Goal: Task Accomplishment & Management: Use online tool/utility

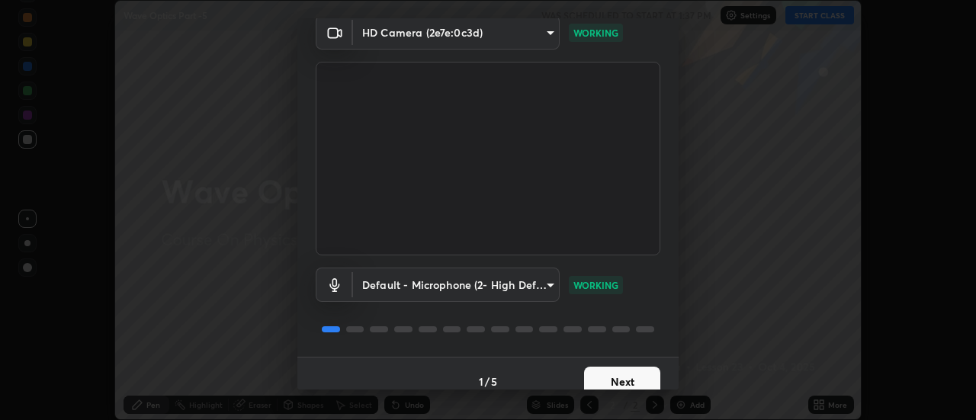
scroll to position [80, 0]
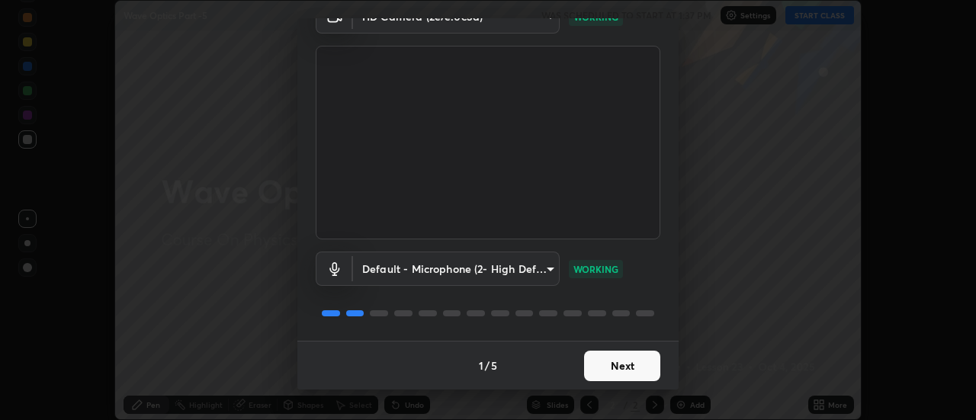
click at [625, 376] on button "Next" at bounding box center [622, 366] width 76 height 30
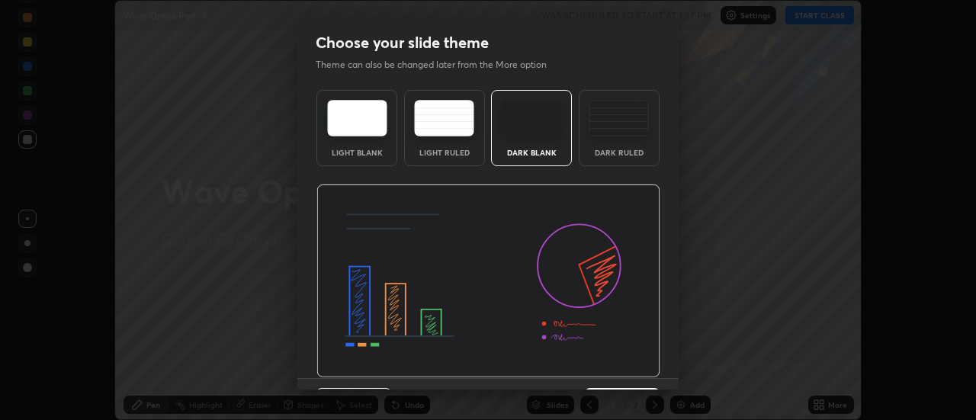
scroll to position [37, 0]
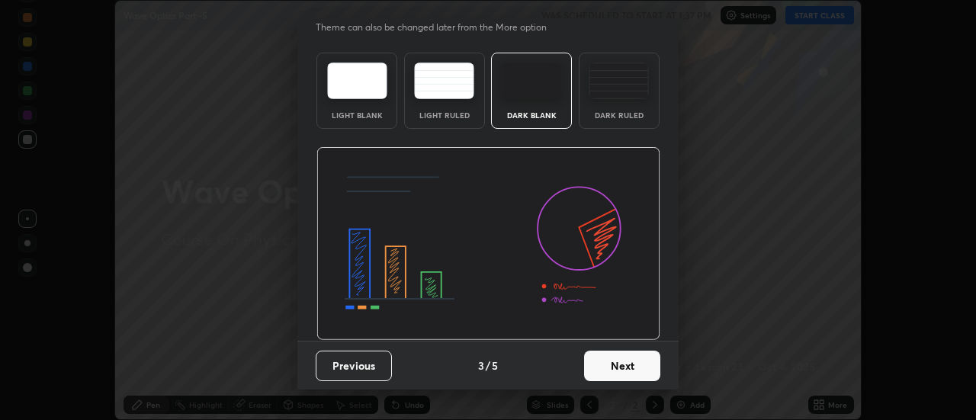
click at [637, 367] on button "Next" at bounding box center [622, 366] width 76 height 30
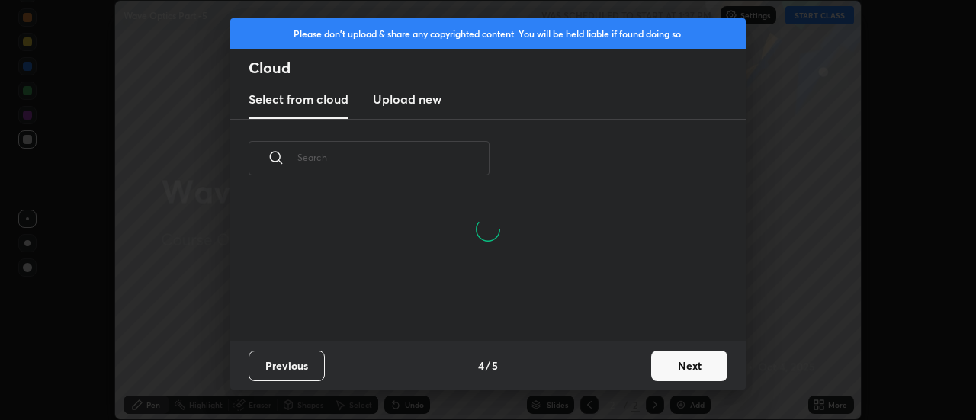
click at [699, 367] on button "Next" at bounding box center [689, 366] width 76 height 30
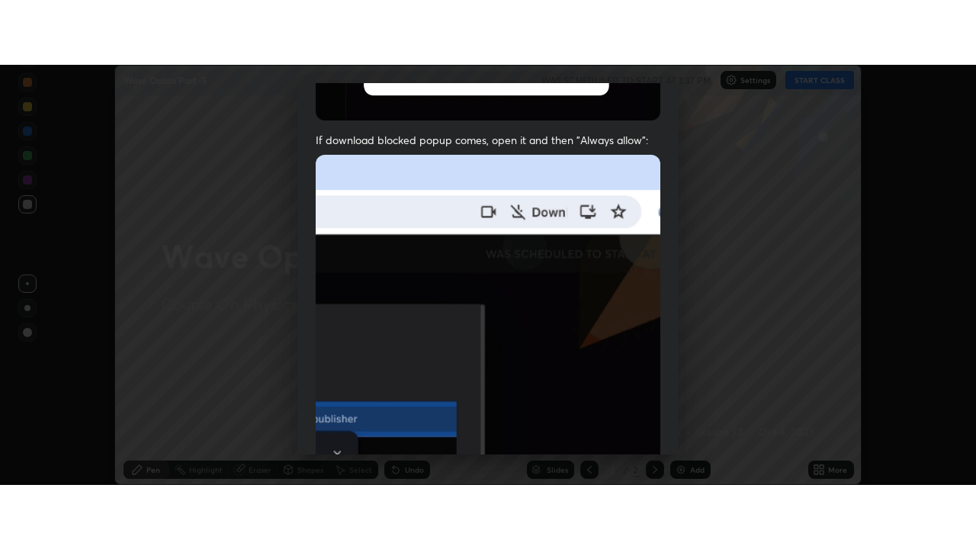
scroll to position [391, 0]
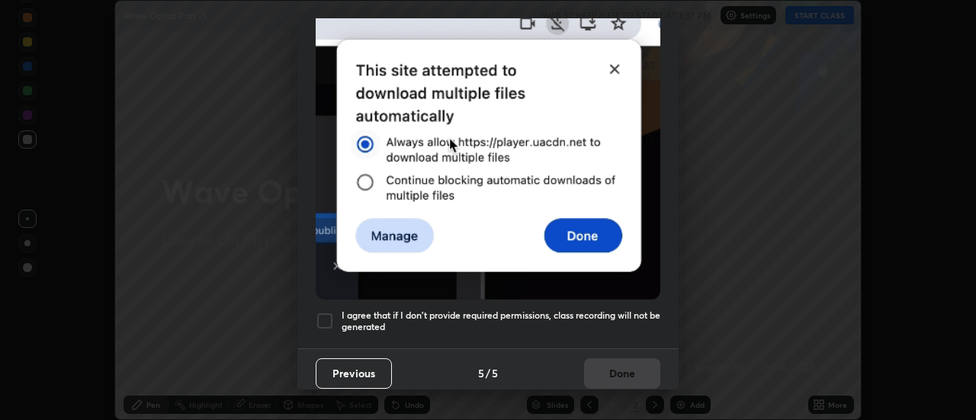
click at [654, 316] on h5 "I agree that if I don't provide required permissions, class recording will not …" at bounding box center [501, 321] width 319 height 24
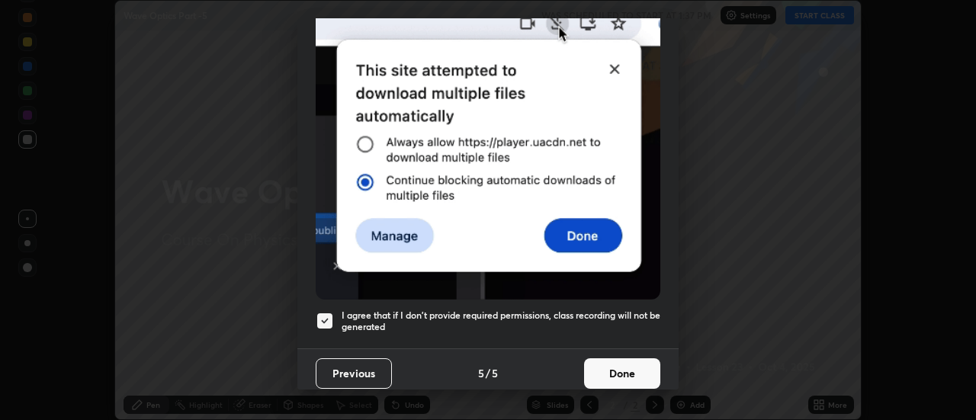
click at [631, 367] on button "Done" at bounding box center [622, 373] width 76 height 30
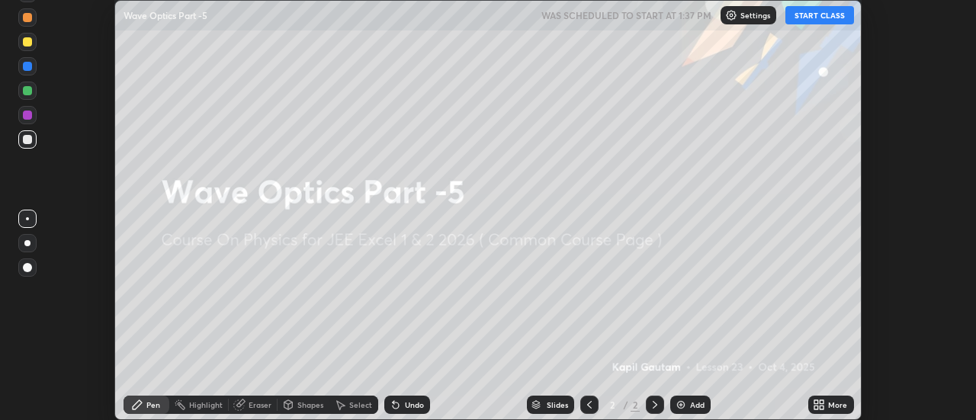
click at [838, 404] on div "More" at bounding box center [837, 405] width 19 height 8
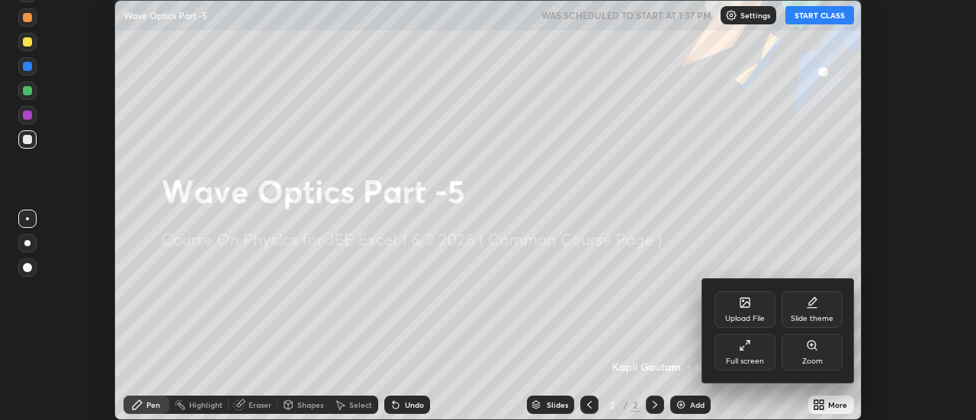
click at [754, 354] on div "Full screen" at bounding box center [744, 352] width 61 height 37
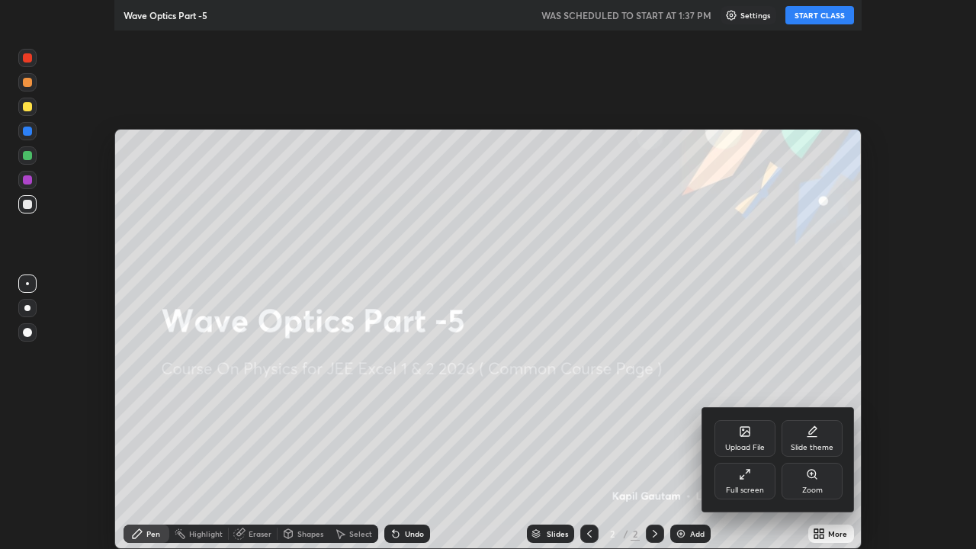
scroll to position [549, 976]
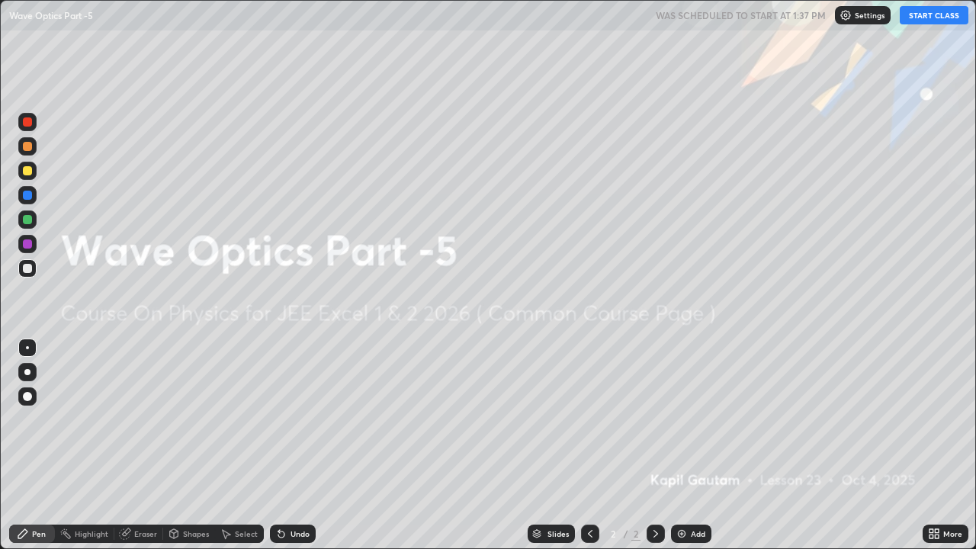
click at [697, 419] on div "Add" at bounding box center [698, 534] width 14 height 8
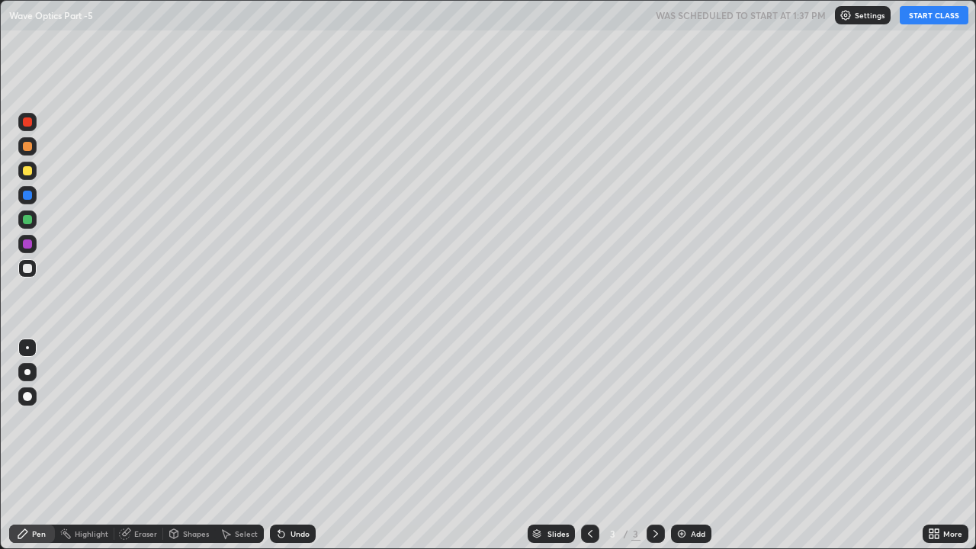
click at [932, 16] on button "START CLASS" at bounding box center [933, 15] width 69 height 18
click at [27, 372] on div at bounding box center [27, 372] width 6 height 6
click at [30, 173] on div at bounding box center [27, 170] width 9 height 9
click at [691, 419] on div "Add" at bounding box center [698, 534] width 14 height 8
click at [34, 268] on div at bounding box center [27, 268] width 18 height 18
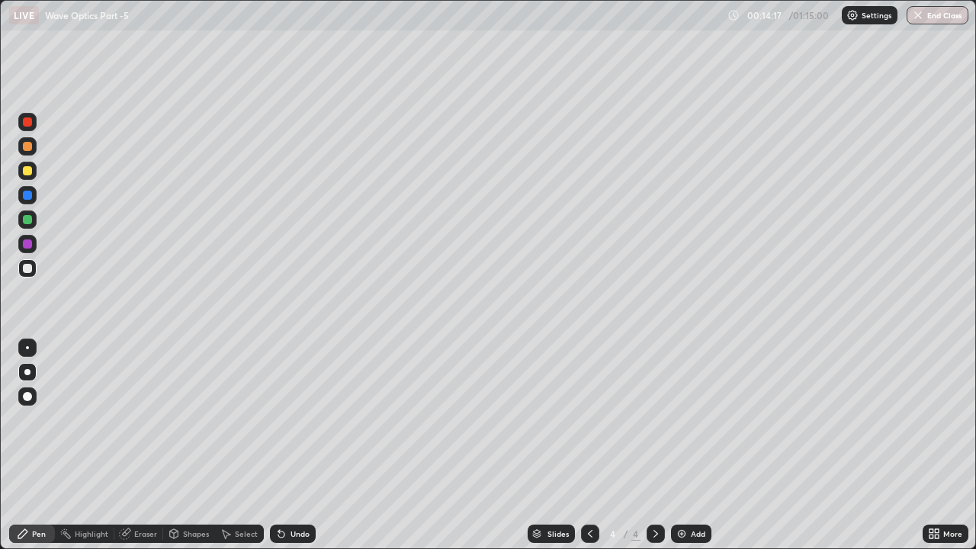
click at [595, 419] on div at bounding box center [590, 533] width 18 height 18
click at [652, 419] on icon at bounding box center [655, 533] width 12 height 12
click at [11, 419] on div "Pen" at bounding box center [32, 533] width 46 height 30
click at [27, 172] on div at bounding box center [27, 170] width 9 height 9
click at [29, 219] on div at bounding box center [27, 219] width 9 height 9
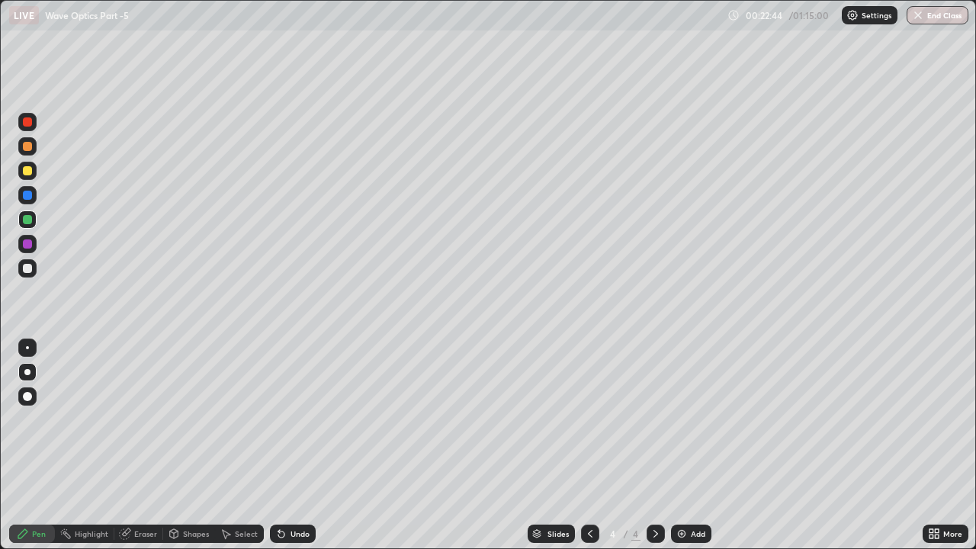
click at [301, 419] on div "Undo" at bounding box center [299, 534] width 19 height 8
click at [33, 173] on div at bounding box center [27, 171] width 18 height 18
click at [697, 419] on div "Add" at bounding box center [698, 534] width 14 height 8
click at [289, 419] on div "Undo" at bounding box center [293, 533] width 46 height 18
click at [292, 419] on div "Undo" at bounding box center [293, 533] width 46 height 18
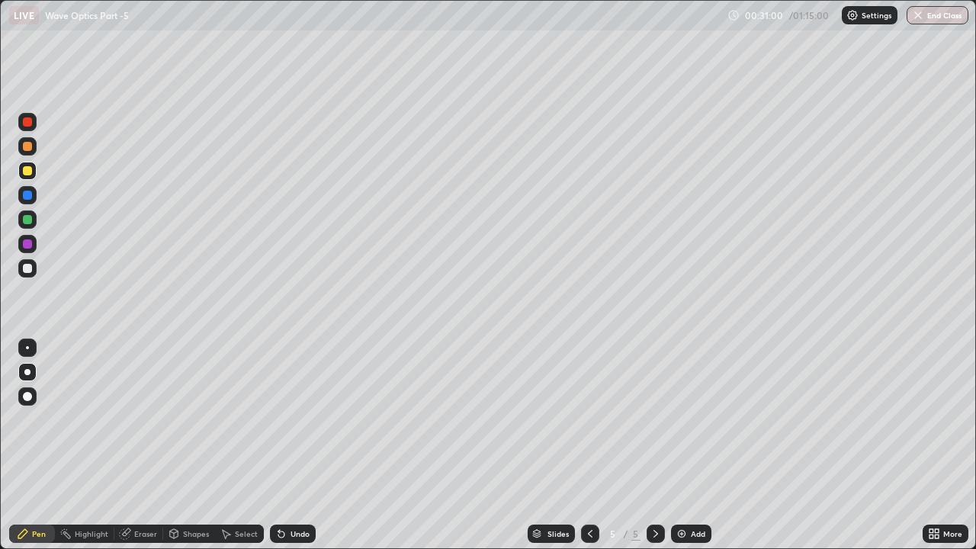
click at [26, 220] on div at bounding box center [27, 219] width 9 height 9
click at [27, 124] on div at bounding box center [27, 121] width 9 height 9
click at [697, 419] on div "Add" at bounding box center [698, 534] width 14 height 8
click at [28, 268] on div at bounding box center [27, 268] width 9 height 9
click at [33, 170] on div at bounding box center [27, 171] width 18 height 18
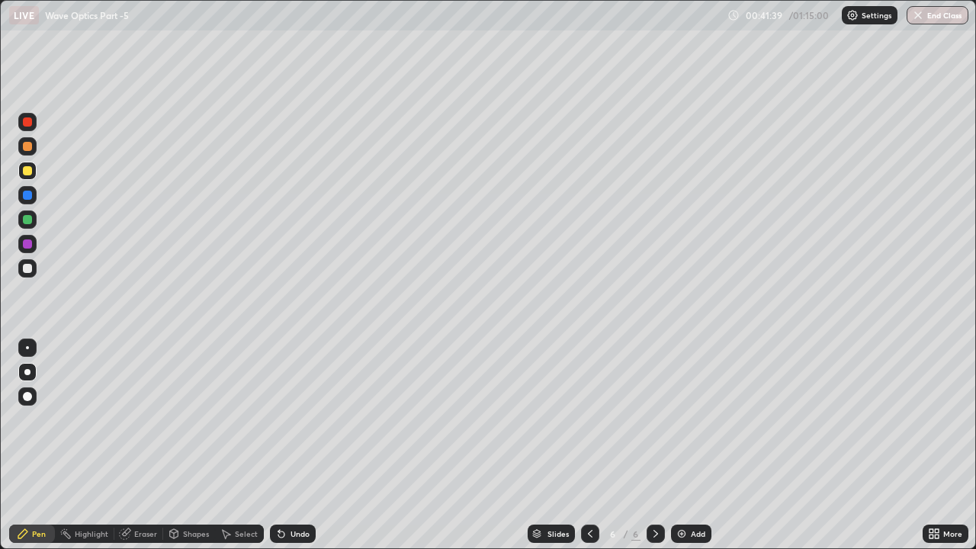
click at [291, 419] on div "Undo" at bounding box center [293, 533] width 46 height 18
click at [25, 269] on div at bounding box center [27, 268] width 9 height 9
click at [286, 419] on div "Undo" at bounding box center [293, 533] width 46 height 18
click at [688, 419] on div "Add" at bounding box center [691, 533] width 40 height 18
click at [595, 419] on div at bounding box center [590, 533] width 18 height 18
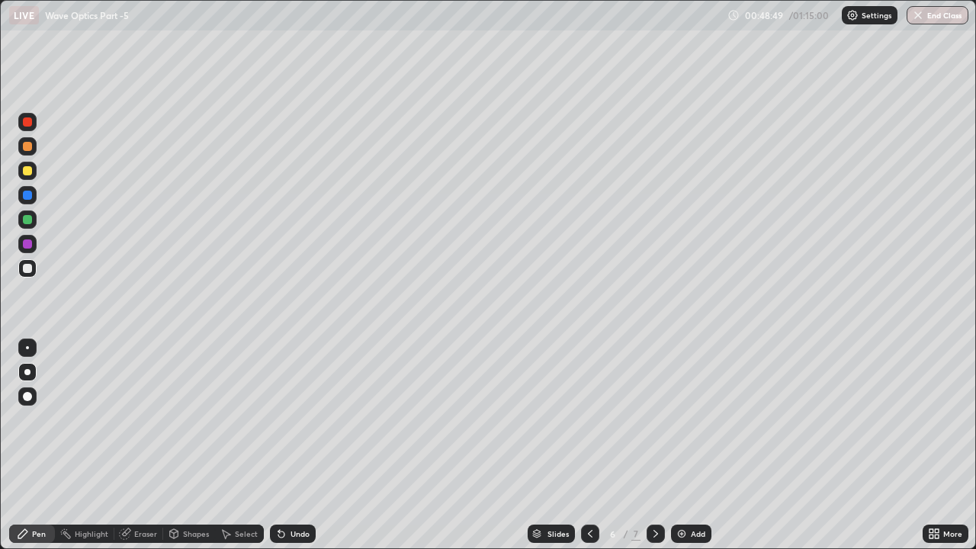
click at [654, 419] on icon at bounding box center [655, 533] width 12 height 12
click at [699, 419] on div "Add" at bounding box center [698, 534] width 14 height 8
click at [28, 270] on div at bounding box center [27, 268] width 9 height 9
click at [290, 419] on div "Undo" at bounding box center [299, 534] width 19 height 8
click at [691, 419] on div "Add" at bounding box center [698, 534] width 14 height 8
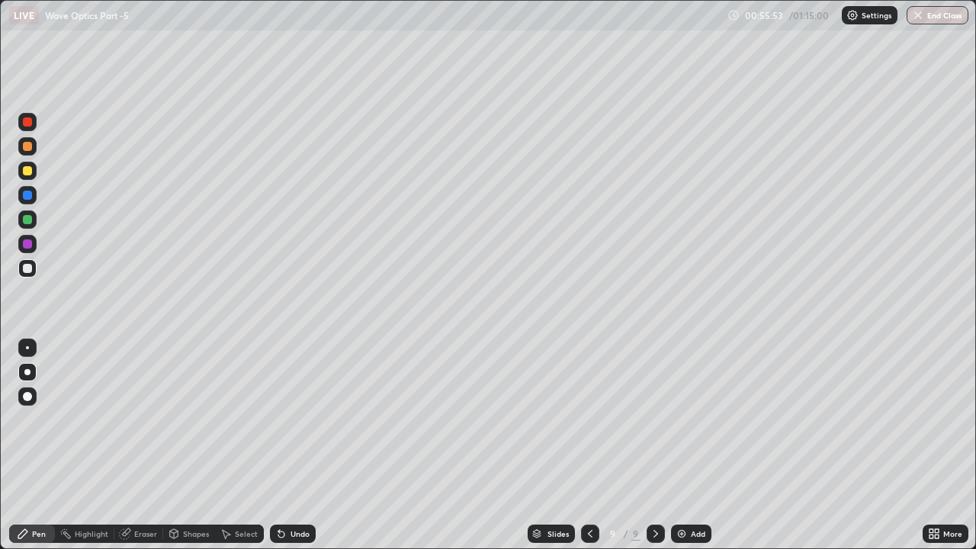
click at [598, 419] on div at bounding box center [590, 533] width 18 height 18
click at [653, 419] on icon at bounding box center [655, 533] width 12 height 12
click at [30, 123] on div at bounding box center [27, 121] width 9 height 9
click at [28, 268] on div at bounding box center [27, 268] width 9 height 9
click at [696, 419] on div "Add" at bounding box center [698, 534] width 14 height 8
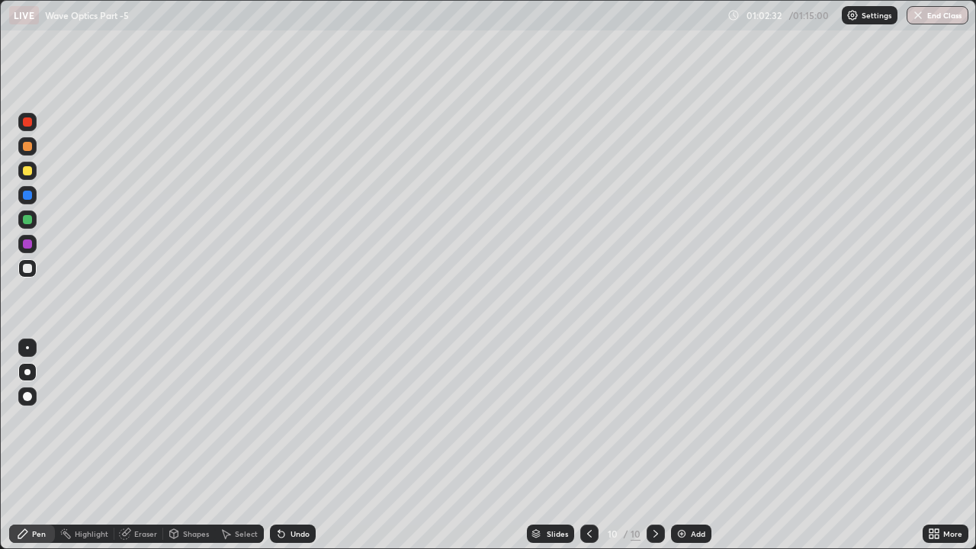
click at [30, 177] on div at bounding box center [27, 171] width 18 height 18
click at [27, 269] on div at bounding box center [27, 268] width 9 height 9
click at [29, 221] on div at bounding box center [27, 219] width 9 height 9
click at [695, 419] on div "Add" at bounding box center [698, 534] width 14 height 8
click at [30, 270] on div at bounding box center [27, 268] width 9 height 9
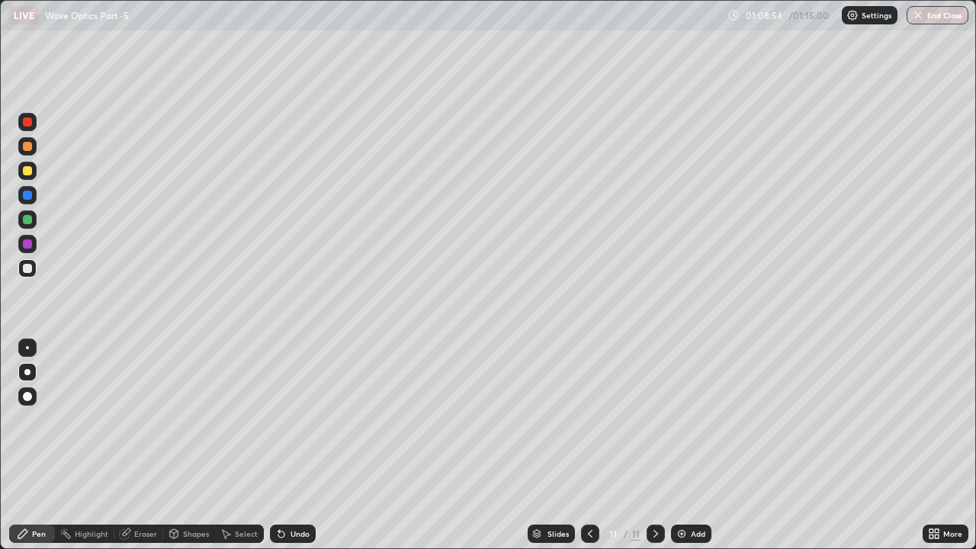
click at [290, 419] on div "Undo" at bounding box center [299, 534] width 19 height 8
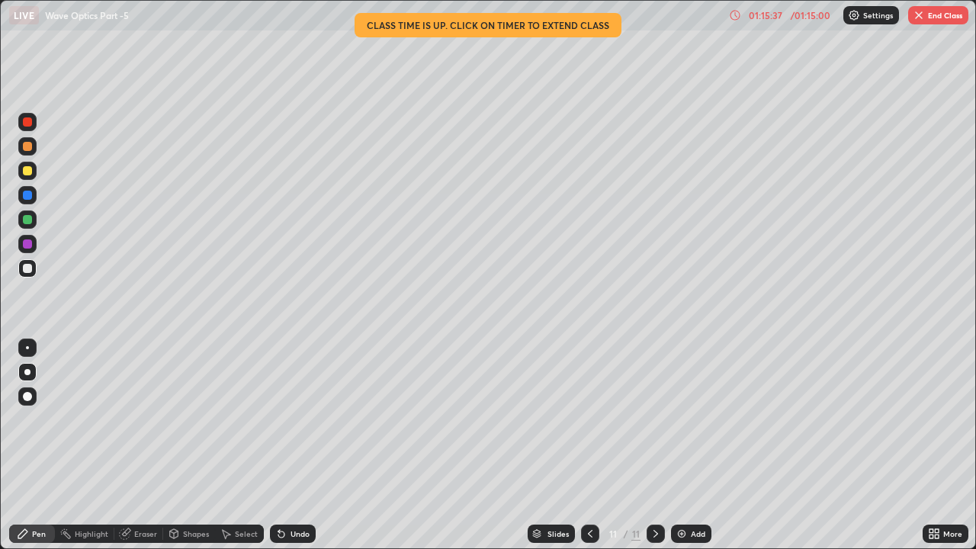
click at [697, 419] on div "Add" at bounding box center [698, 534] width 14 height 8
click at [28, 169] on div at bounding box center [27, 170] width 9 height 9
click at [26, 219] on div at bounding box center [27, 219] width 9 height 9
click at [29, 196] on div at bounding box center [27, 195] width 9 height 9
click at [36, 342] on div at bounding box center [27, 347] width 18 height 24
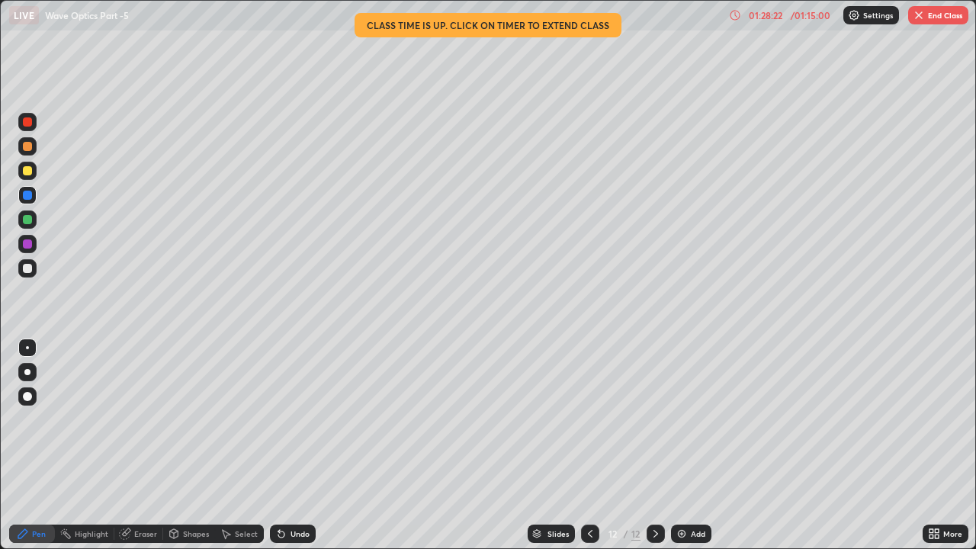
click at [945, 17] on button "End Class" at bounding box center [938, 15] width 60 height 18
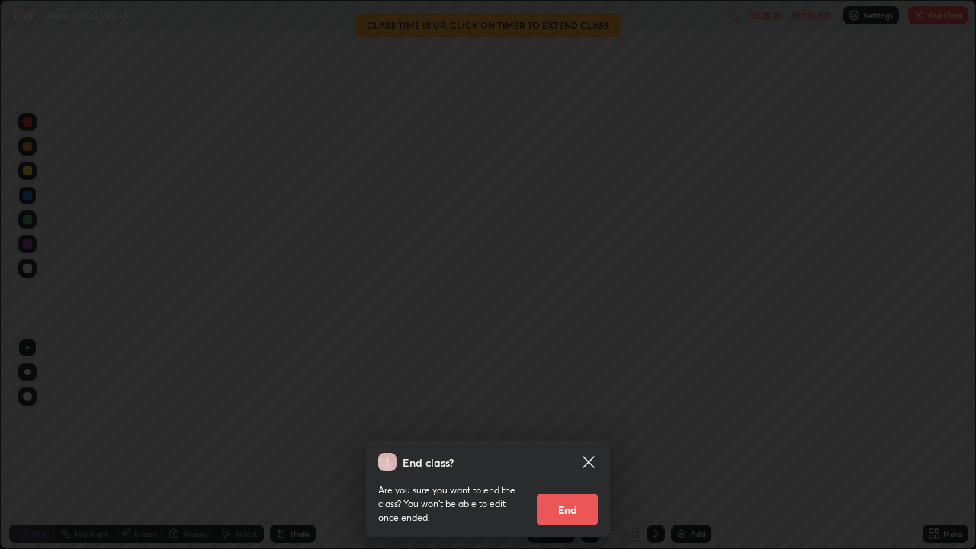
click at [592, 419] on button "End" at bounding box center [567, 509] width 61 height 30
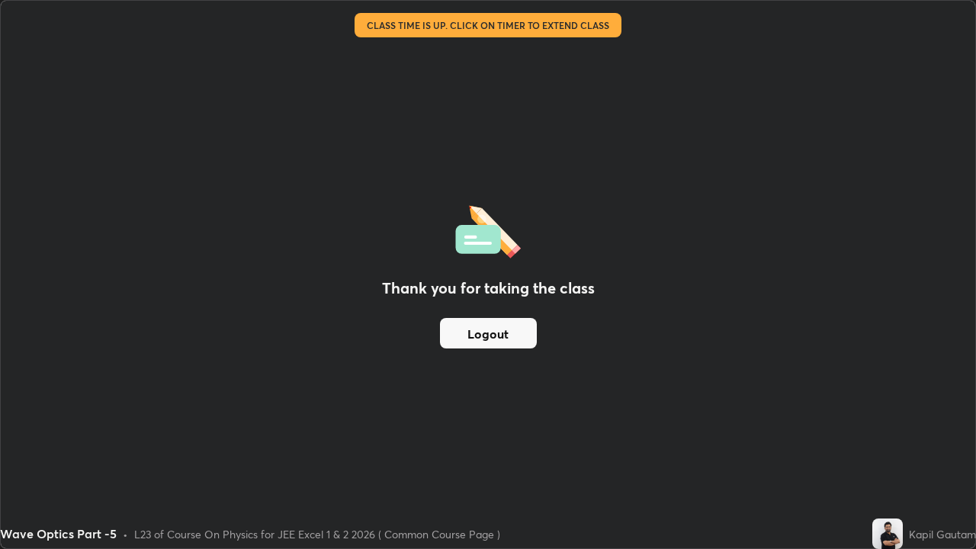
click at [515, 333] on button "Logout" at bounding box center [488, 333] width 97 height 30
